Goal: Transaction & Acquisition: Purchase product/service

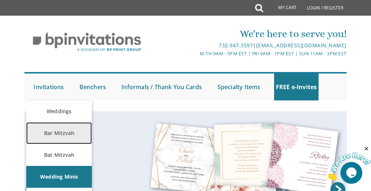
click at [60, 133] on link "Bar Mitzvah" at bounding box center [59, 133] width 66 height 22
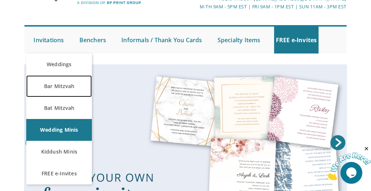
scroll to position [58, 0]
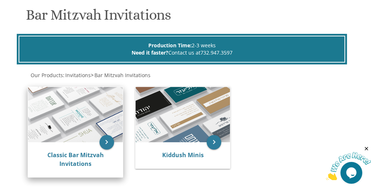
scroll to position [131, 0]
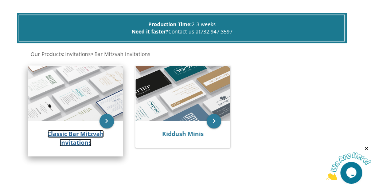
click at [71, 139] on link "Classic Bar Mitzvah Invitations" at bounding box center [75, 138] width 56 height 17
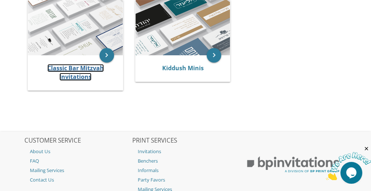
scroll to position [204, 0]
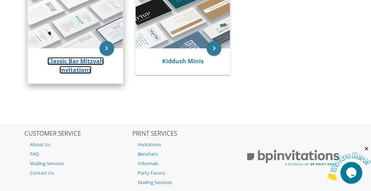
click at [74, 66] on link "Classic Bar Mitzvah Invitations" at bounding box center [75, 65] width 56 height 17
click at [81, 67] on link "Classic Bar Mitzvah Invitations" at bounding box center [75, 65] width 56 height 17
click at [77, 70] on link "Classic Bar Mitzvah Invitations" at bounding box center [75, 65] width 56 height 17
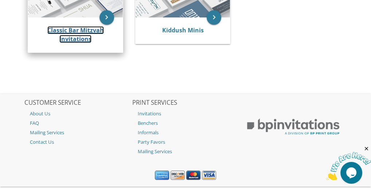
scroll to position [220, 0]
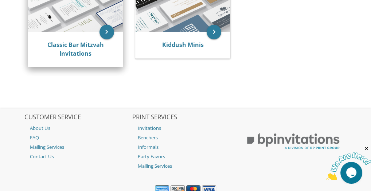
click at [76, 48] on div "Classic Bar Mitzvah Invitations" at bounding box center [75, 49] width 77 height 17
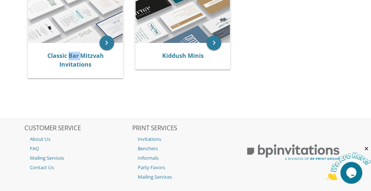
scroll to position [191, 0]
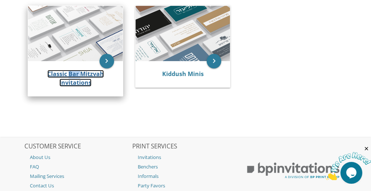
click at [76, 77] on link "Classic Bar Mitzvah Invitations" at bounding box center [75, 78] width 56 height 17
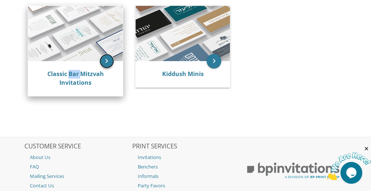
click at [105, 62] on icon "keyboard_arrow_right" at bounding box center [106, 61] width 15 height 15
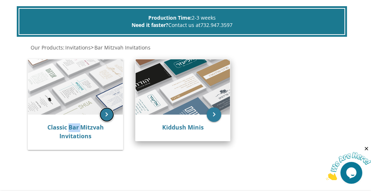
scroll to position [133, 0]
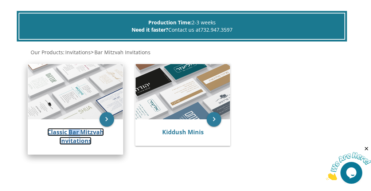
click at [67, 130] on link "Classic Bar Mitzvah Invitations" at bounding box center [75, 136] width 56 height 17
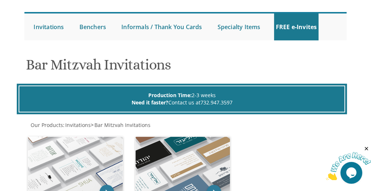
scroll to position [2, 0]
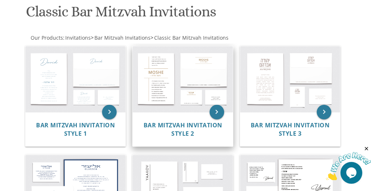
scroll to position [146, 0]
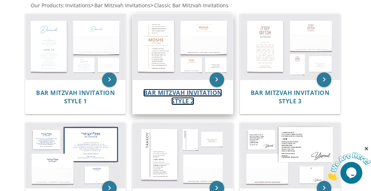
click at [189, 91] on span "Bar Mitzvah Invitation Style 2" at bounding box center [182, 97] width 79 height 16
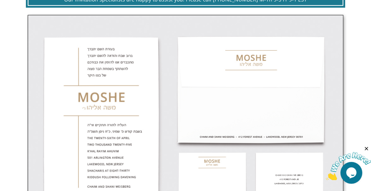
scroll to position [175, 0]
